Goal: Entertainment & Leisure: Browse casually

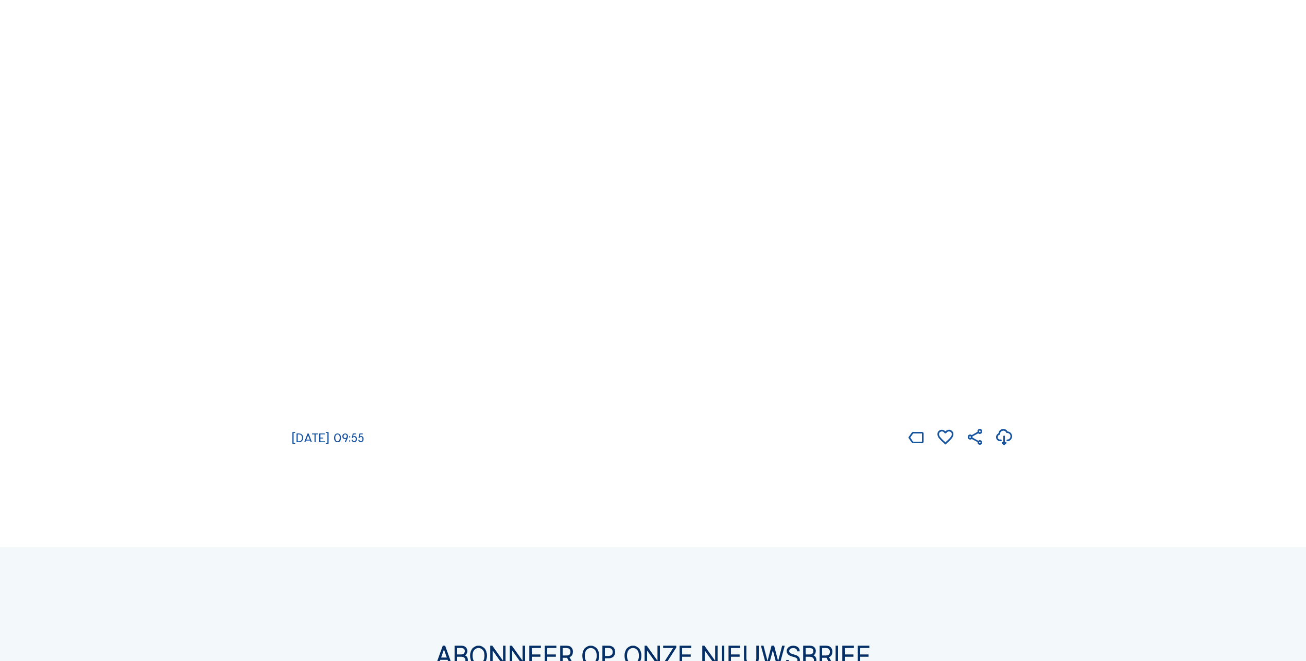
scroll to position [755, 0]
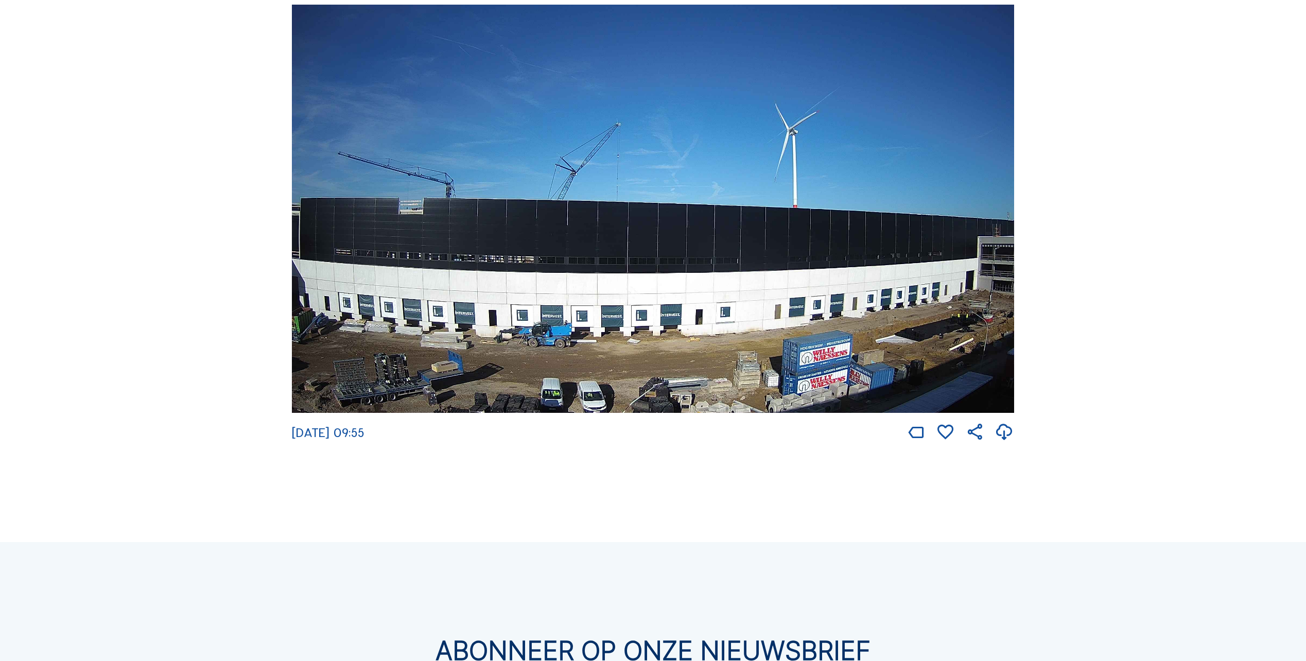
click at [526, 253] on img at bounding box center [653, 209] width 722 height 408
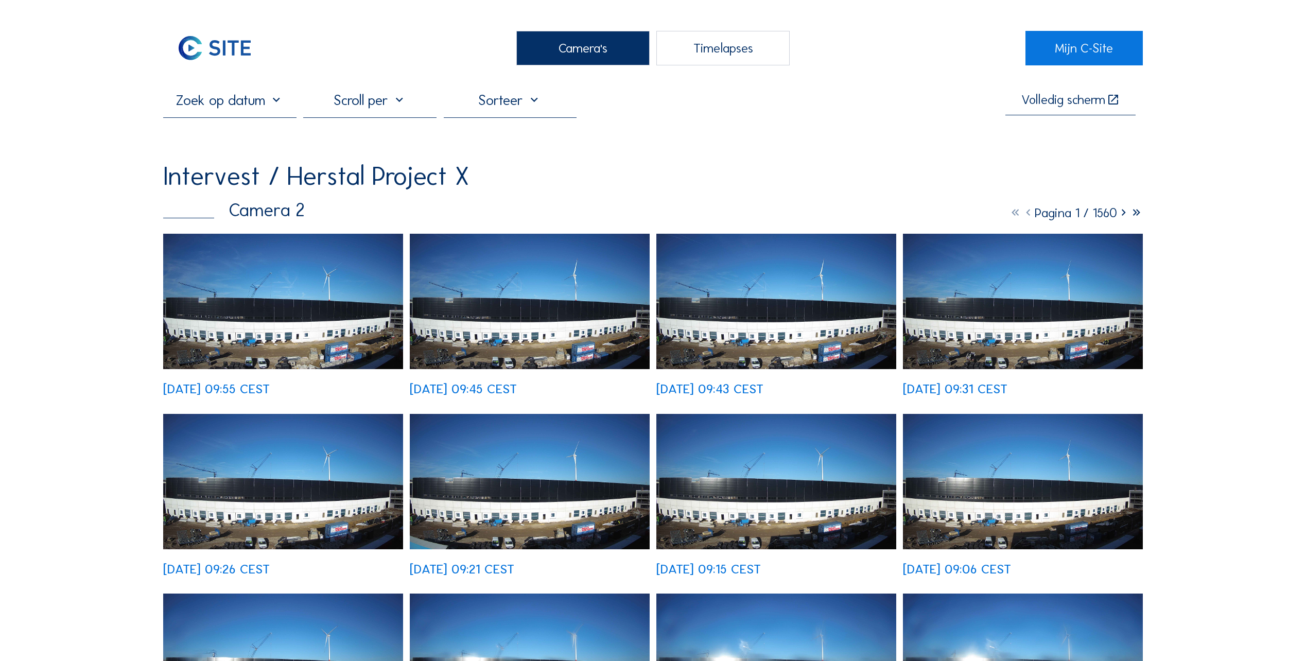
click at [258, 335] on img at bounding box center [283, 301] width 240 height 135
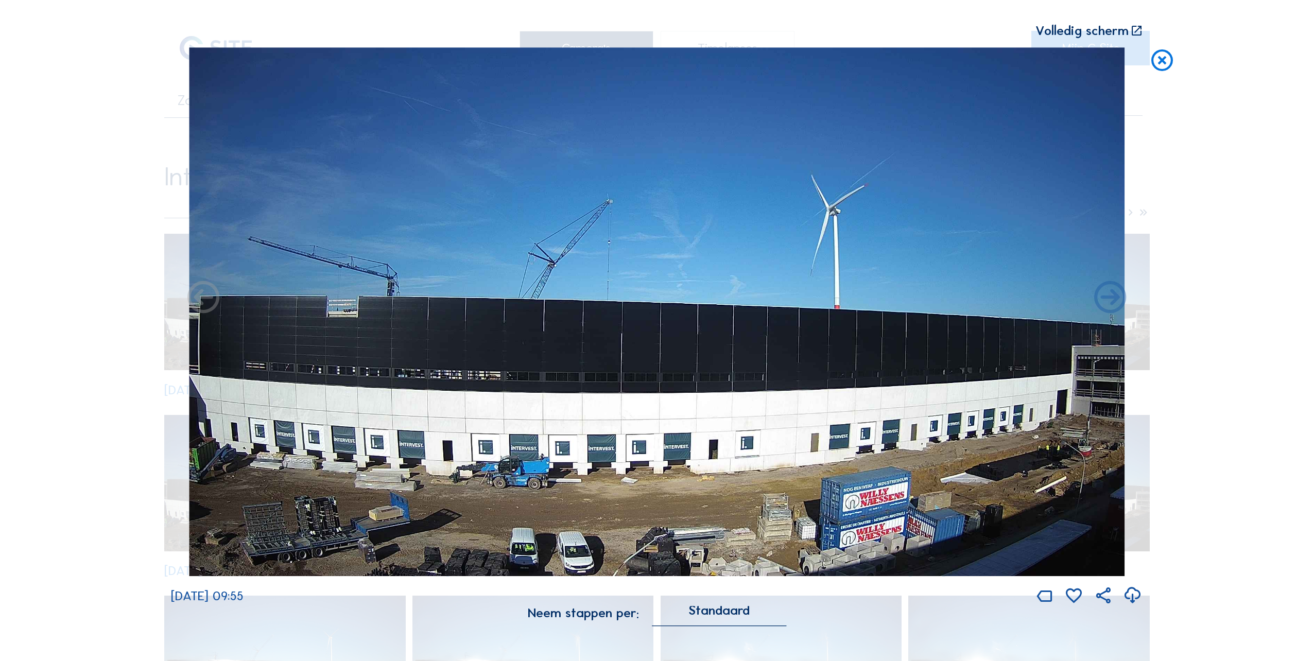
click at [199, 302] on icon at bounding box center [203, 298] width 39 height 39
click at [1114, 315] on icon at bounding box center [1110, 298] width 39 height 39
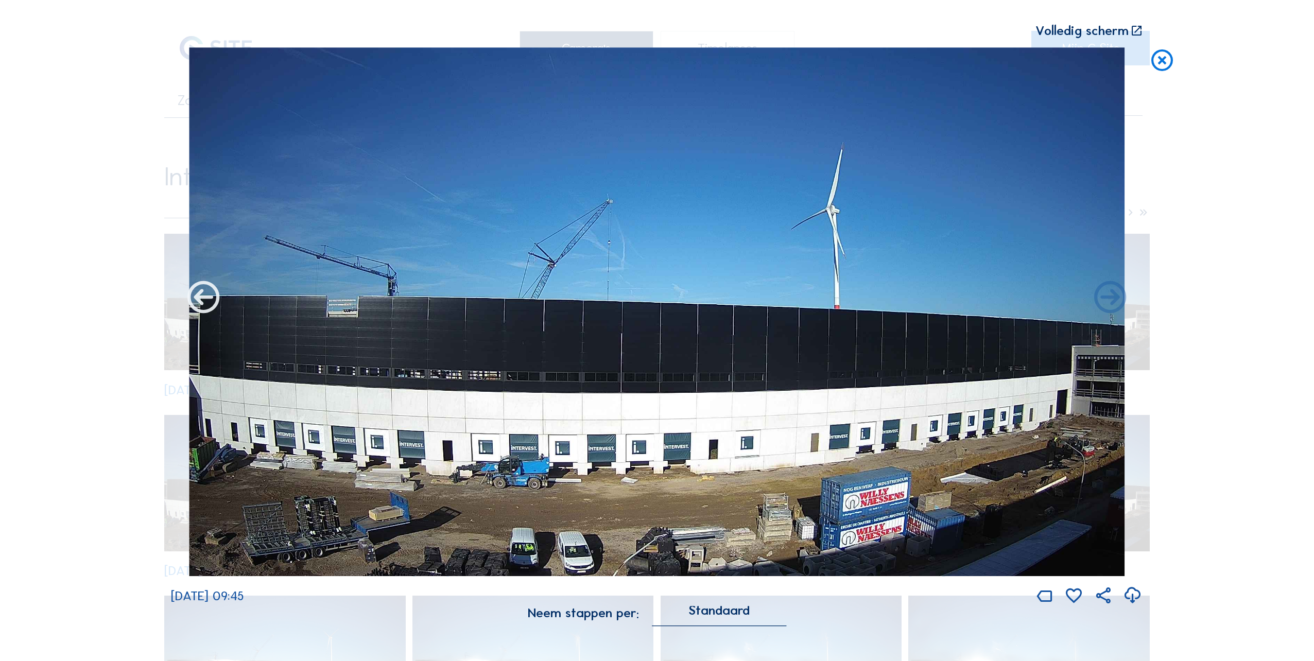
click at [211, 294] on icon at bounding box center [203, 298] width 39 height 39
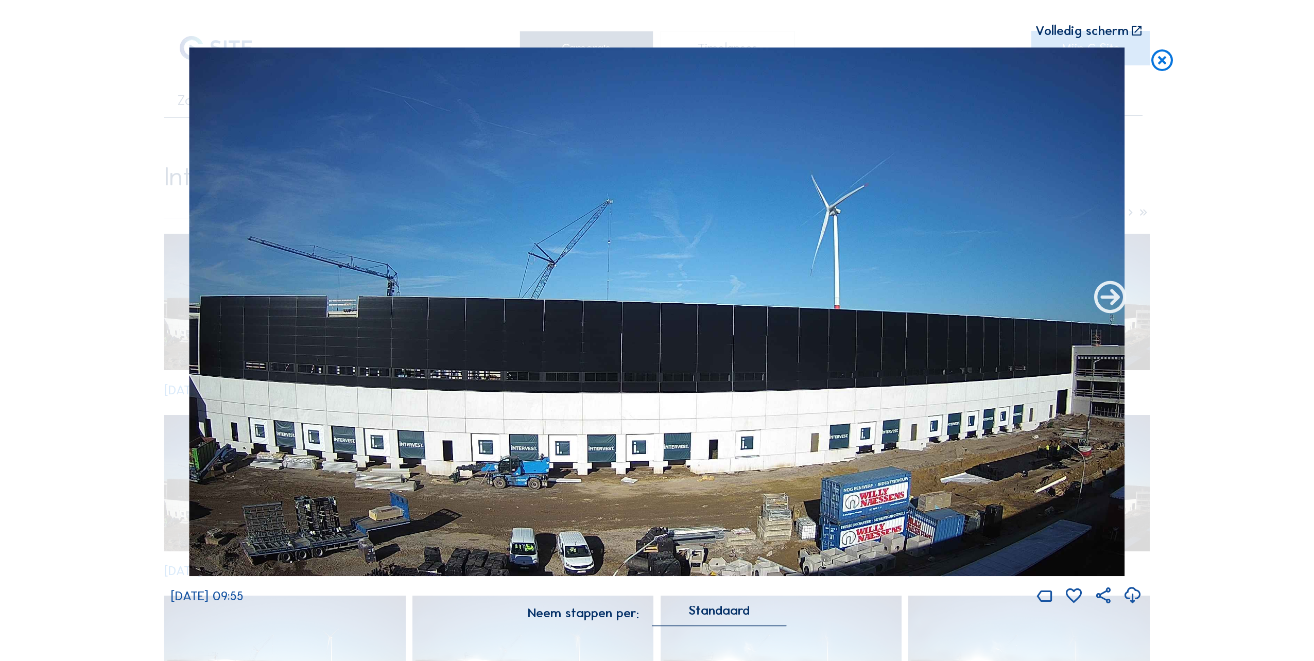
click at [1098, 299] on icon at bounding box center [1110, 298] width 39 height 39
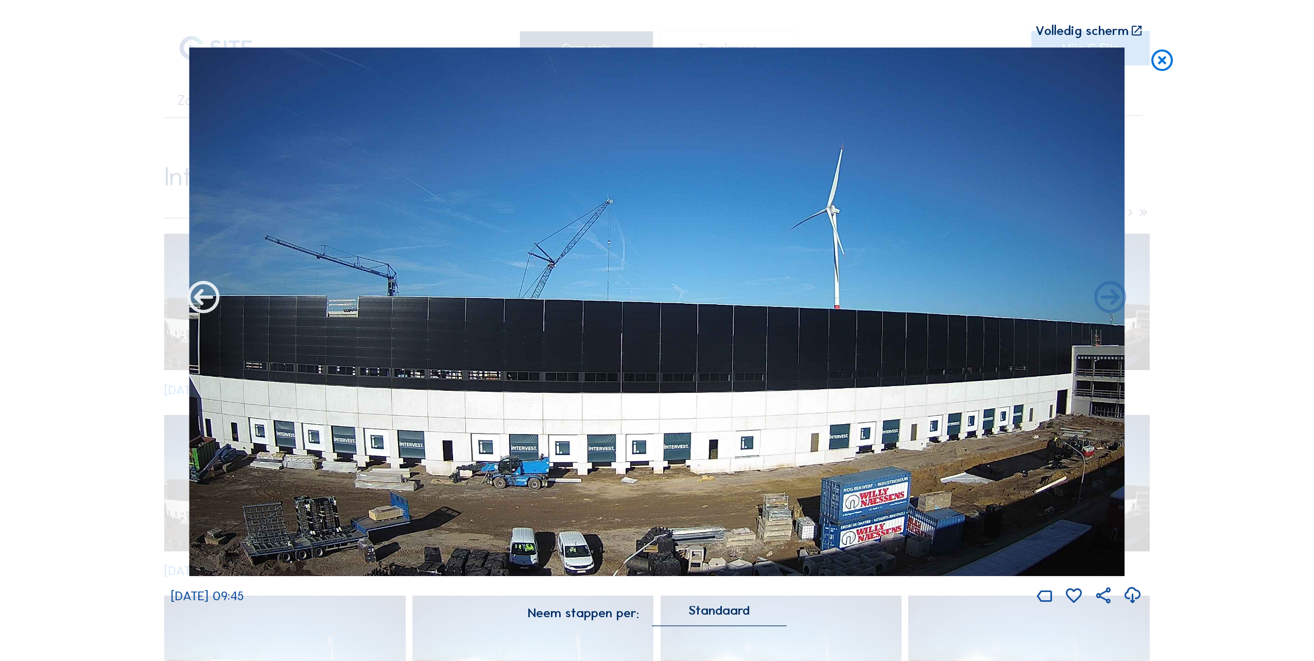
click at [195, 305] on icon at bounding box center [203, 298] width 39 height 39
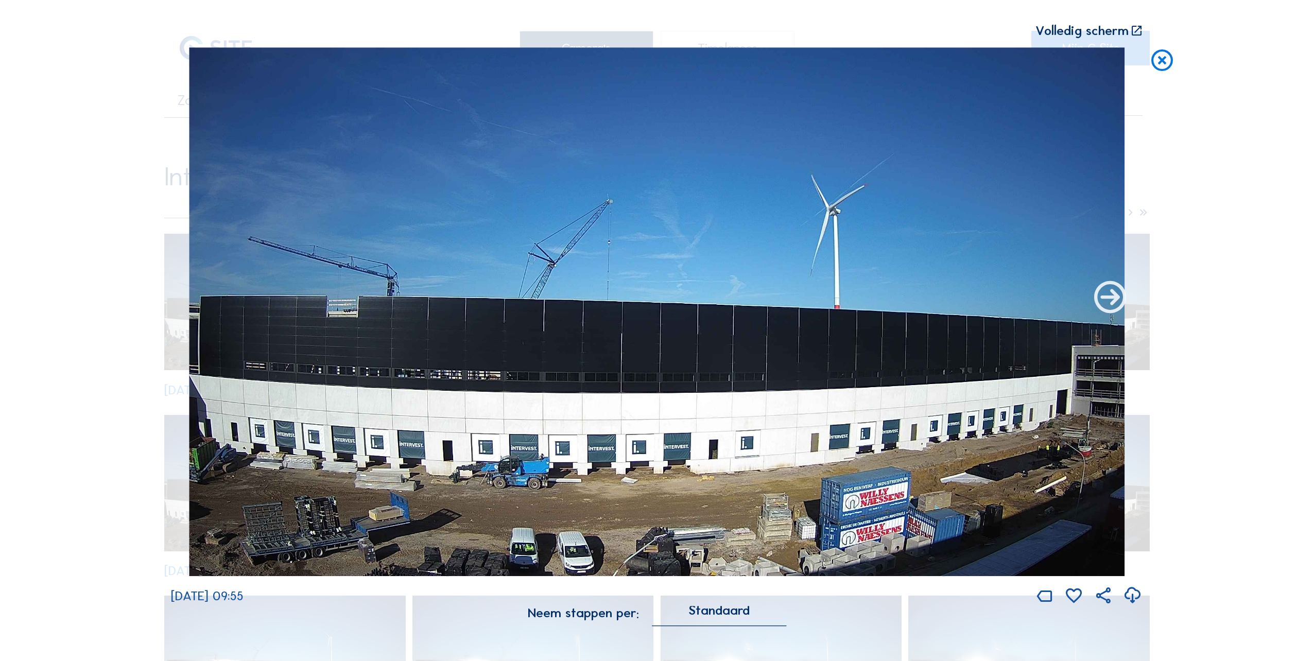
click at [1101, 301] on icon at bounding box center [1110, 298] width 39 height 39
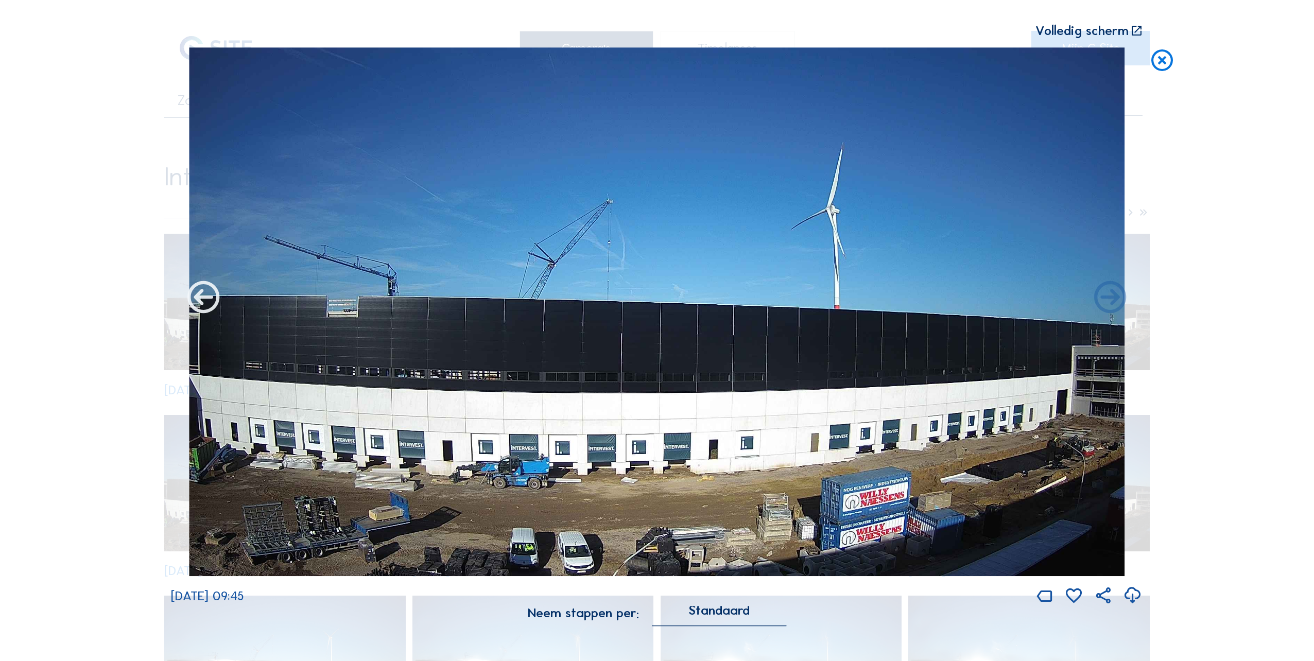
click at [211, 293] on icon at bounding box center [203, 298] width 39 height 39
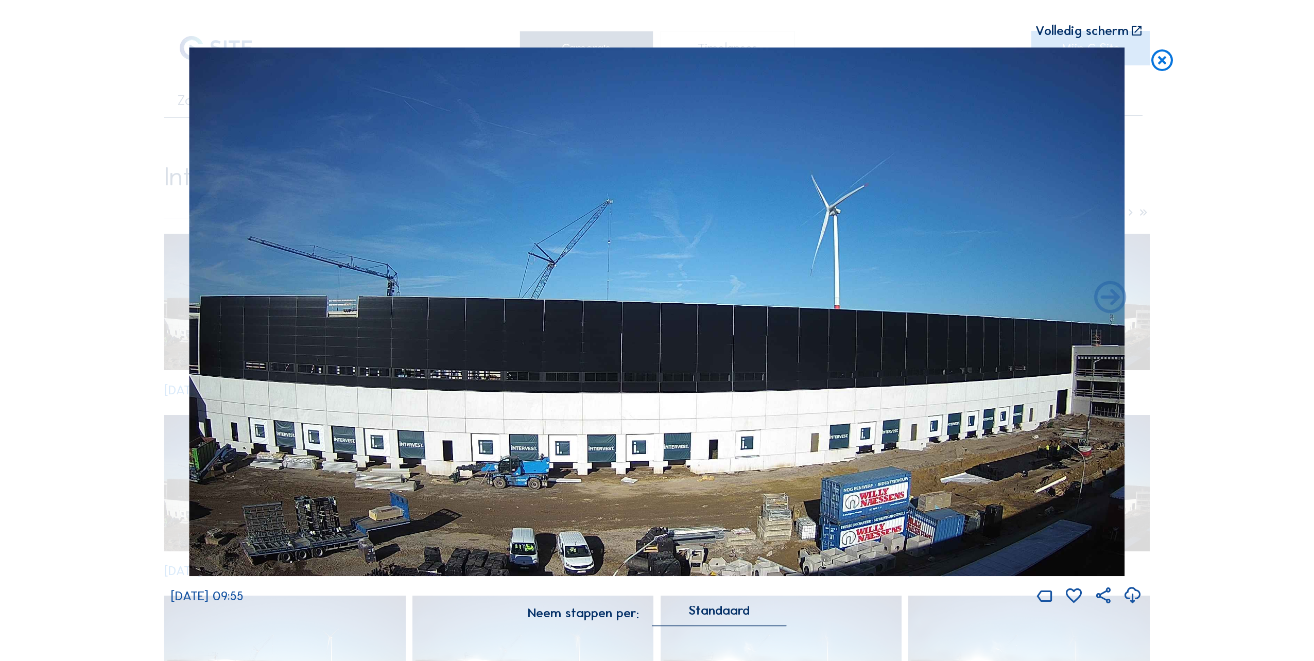
click at [1165, 69] on icon at bounding box center [1162, 60] width 26 height 27
